Goal: Browse casually: Explore the website without a specific task or goal

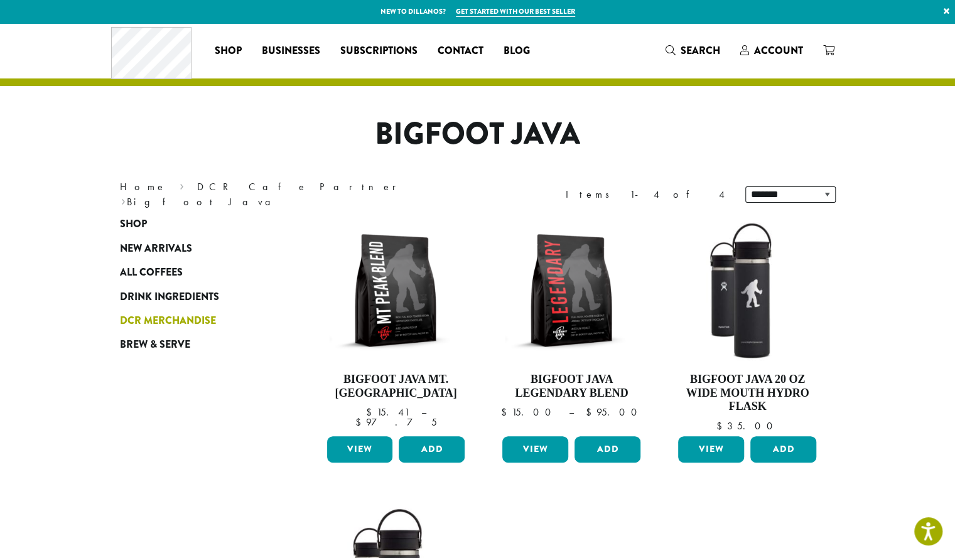
click at [179, 327] on span "DCR Merchandise" at bounding box center [168, 321] width 96 height 16
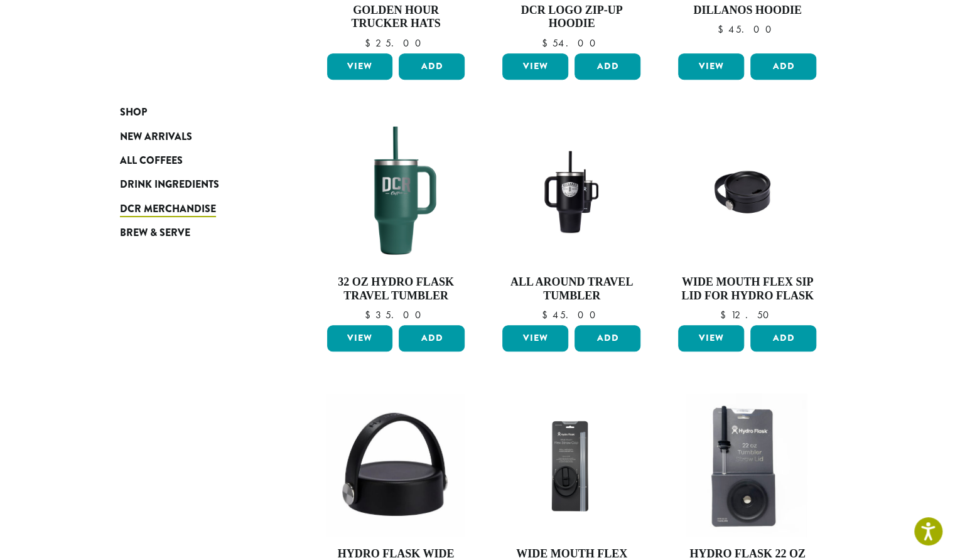
scroll to position [995, 0]
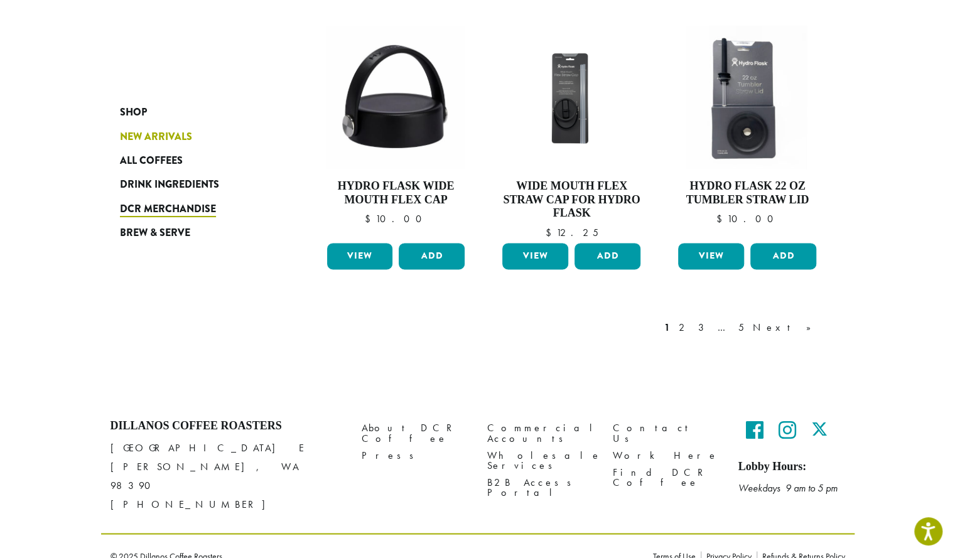
click at [168, 140] on span "New Arrivals" at bounding box center [156, 137] width 72 height 16
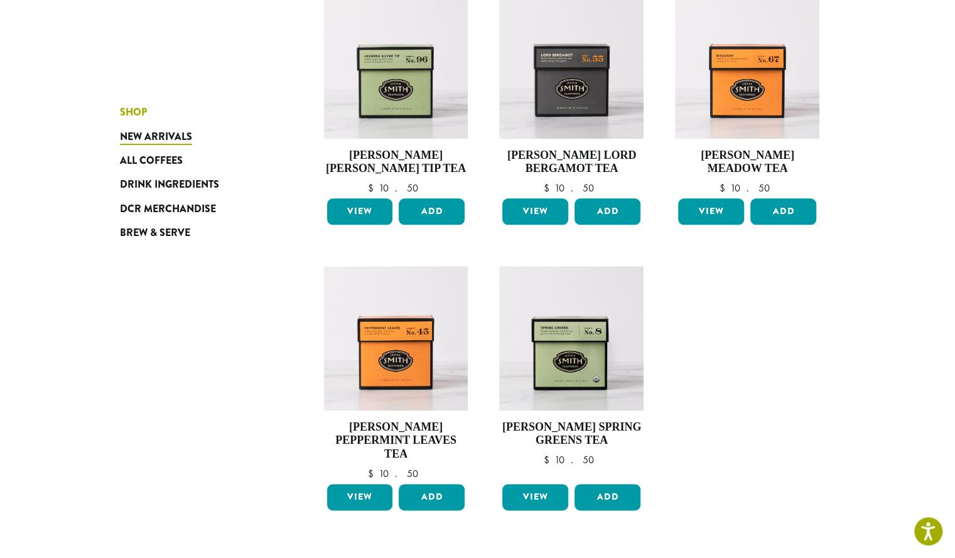
scroll to position [994, 0]
